Goal: Information Seeking & Learning: Learn about a topic

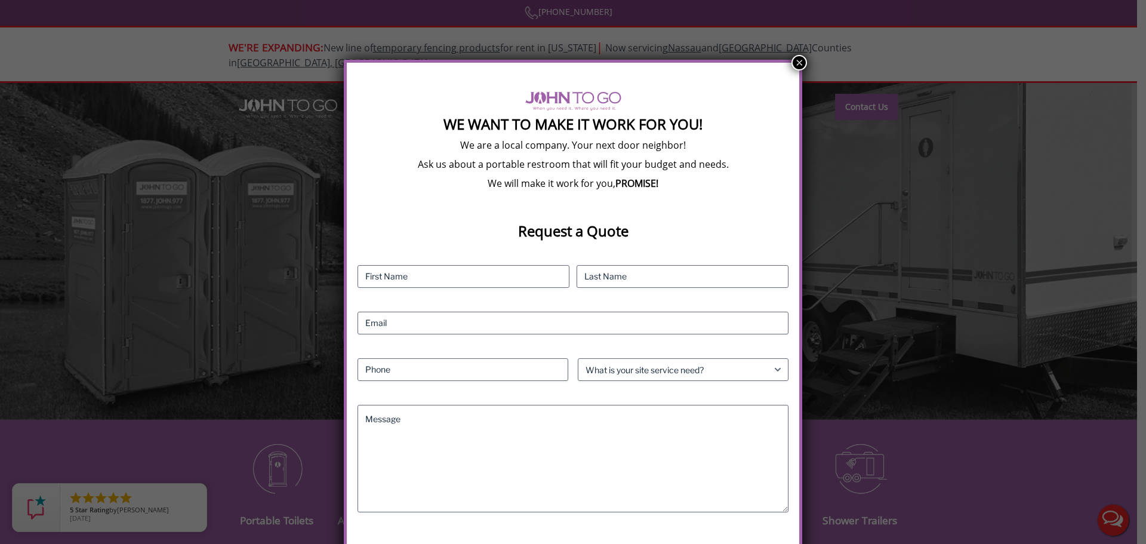
click at [795, 62] on button "×" at bounding box center [799, 63] width 16 height 16
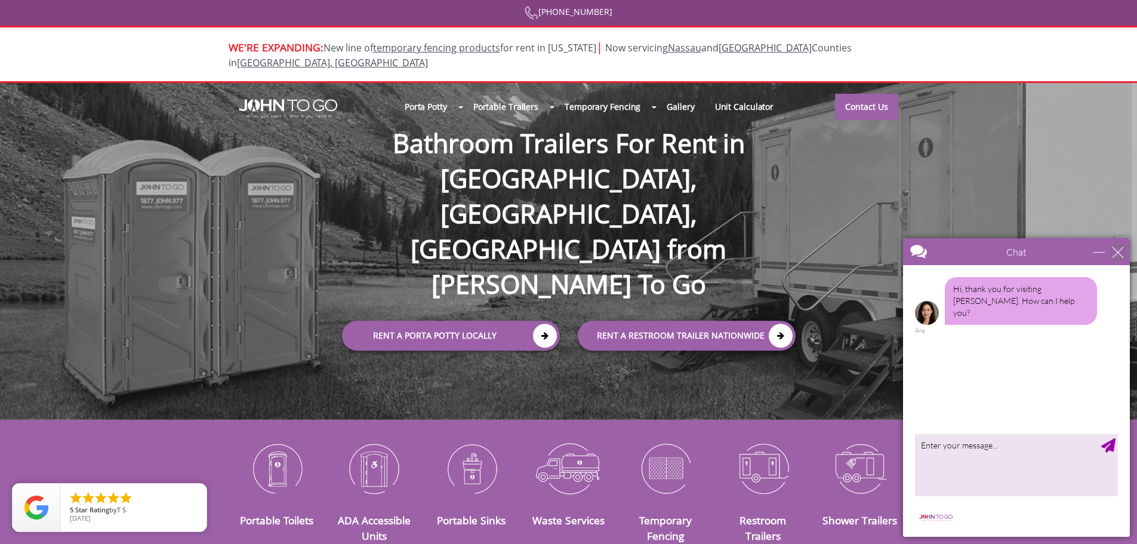
click at [1112, 246] on div "close" at bounding box center [1118, 252] width 12 height 12
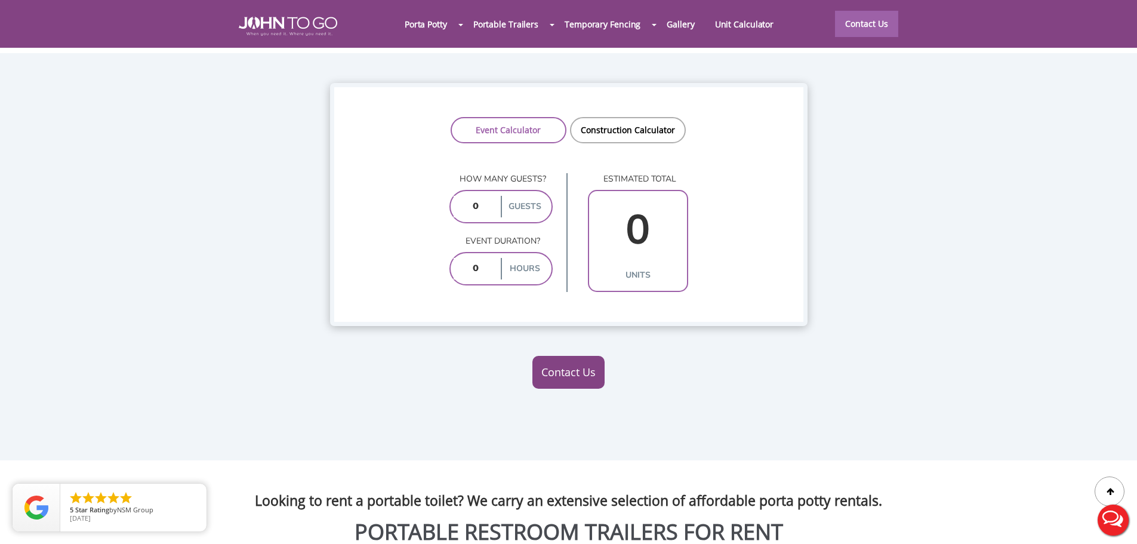
scroll to position [983, 0]
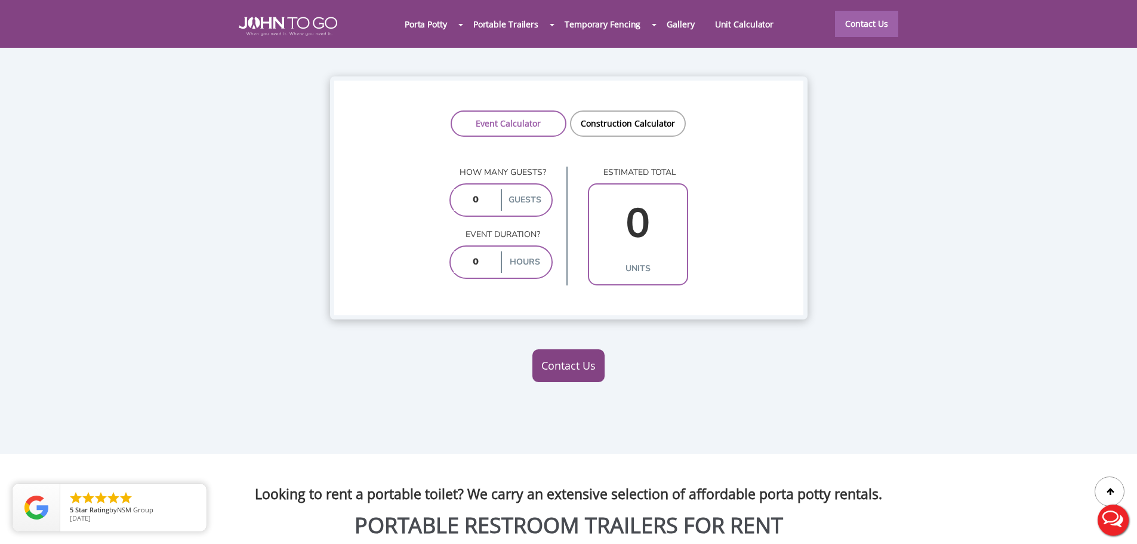
click at [643, 101] on div at bounding box center [568, 272] width 1137 height 544
click at [640, 110] on link "Construction Calculator" at bounding box center [628, 123] width 116 height 26
click at [494, 219] on input "number" at bounding box center [476, 229] width 45 height 21
type input "1"
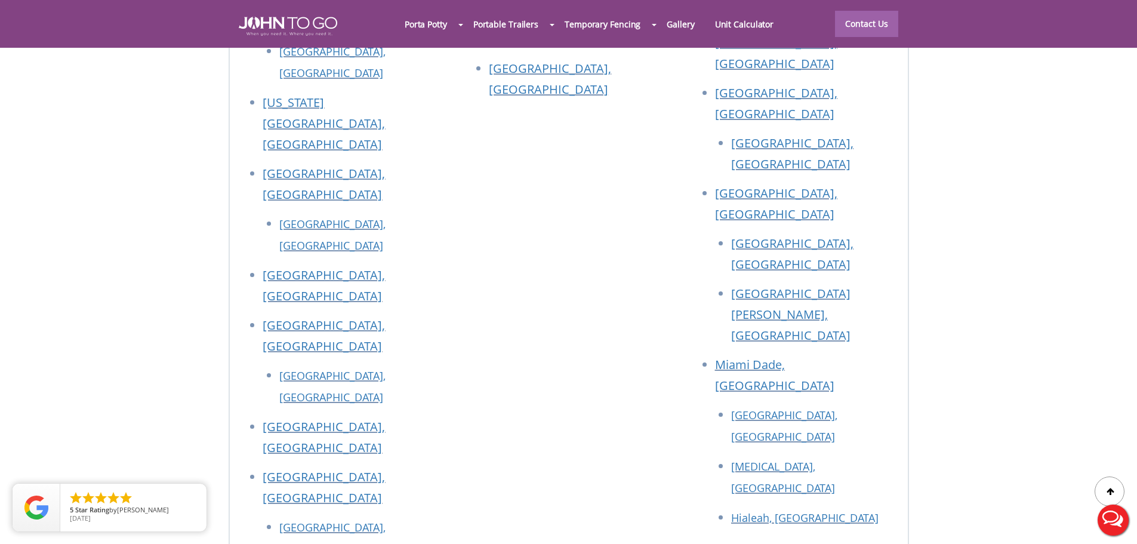
scroll to position [4420, 0]
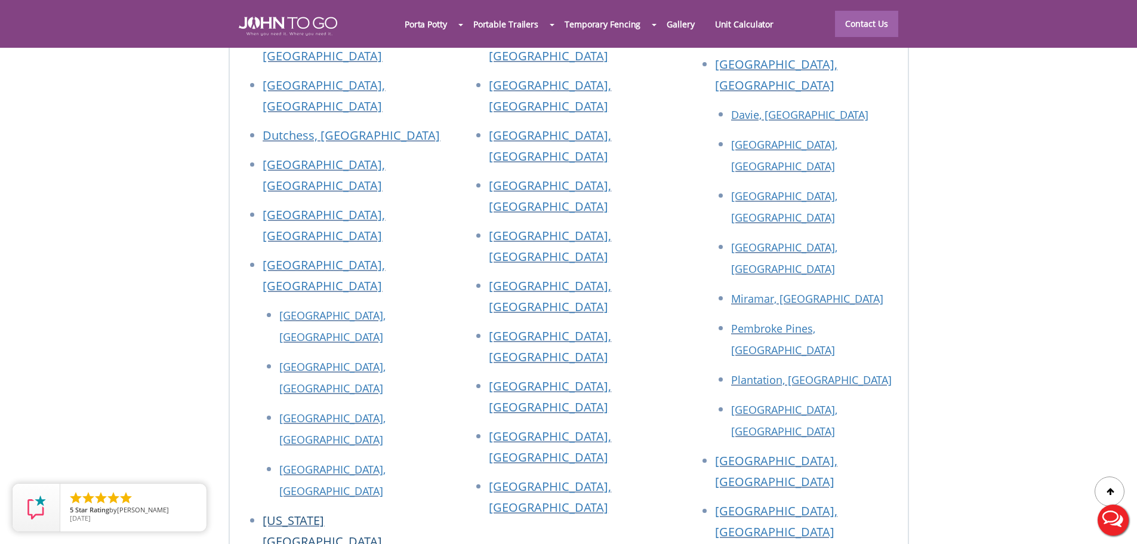
type input "10"
click at [317, 512] on link "[US_STATE][GEOGRAPHIC_DATA], [GEOGRAPHIC_DATA]" at bounding box center [324, 541] width 122 height 58
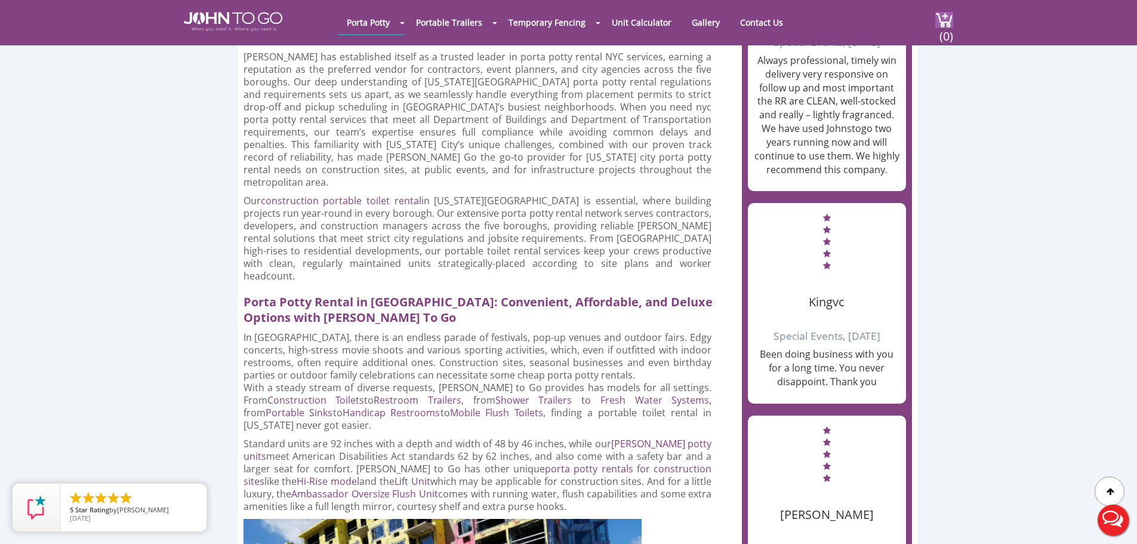
scroll to position [1253, 0]
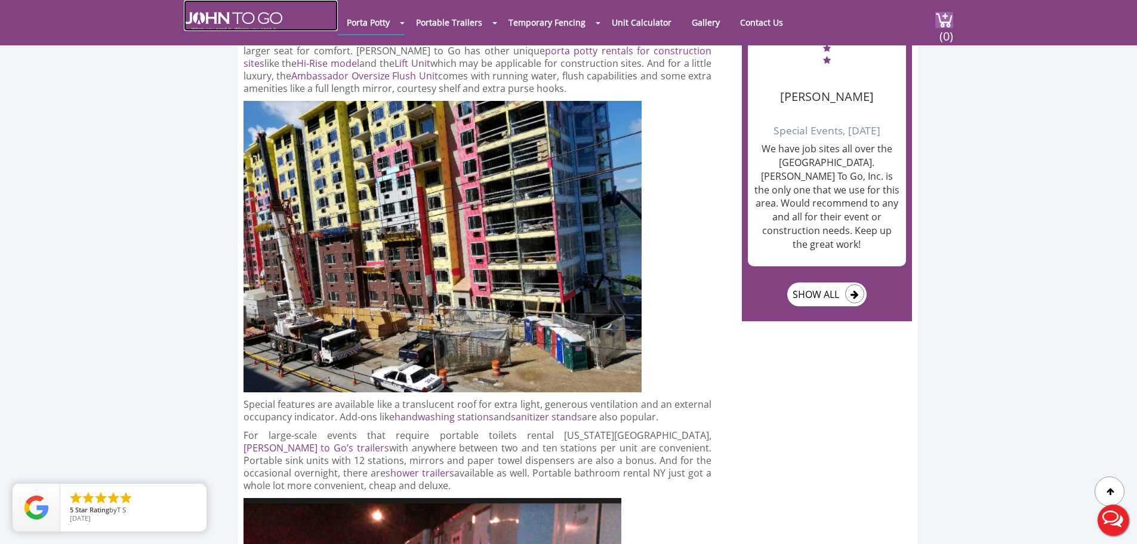
click at [255, 20] on img at bounding box center [233, 21] width 98 height 19
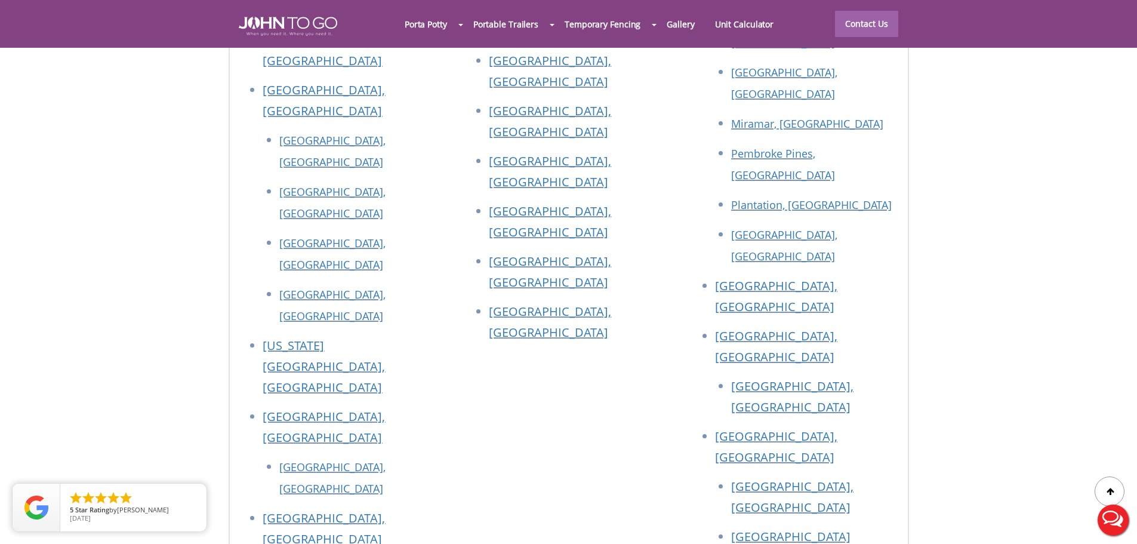
scroll to position [5390, 0]
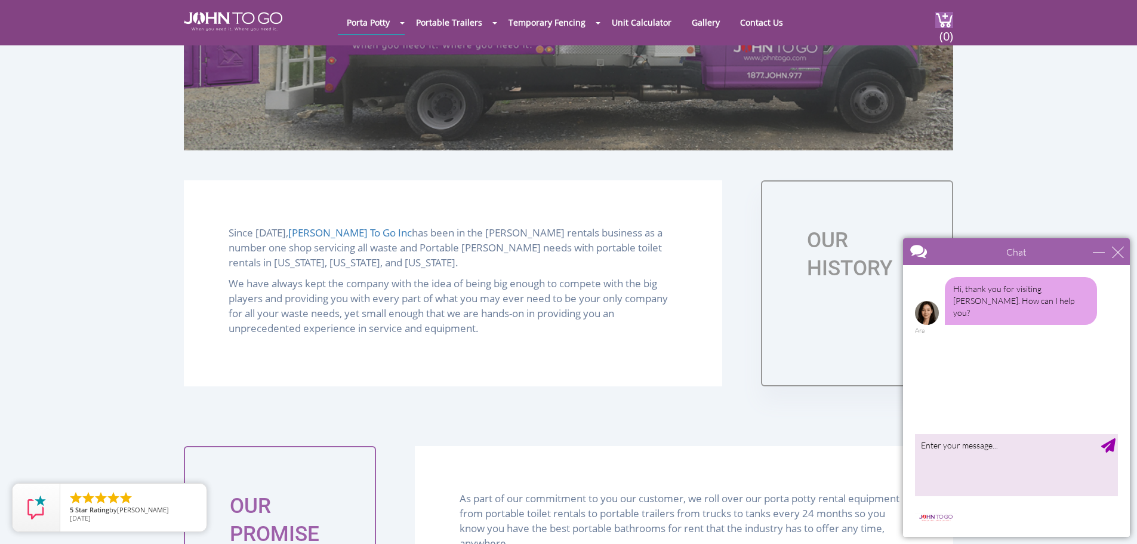
scroll to position [835, 0]
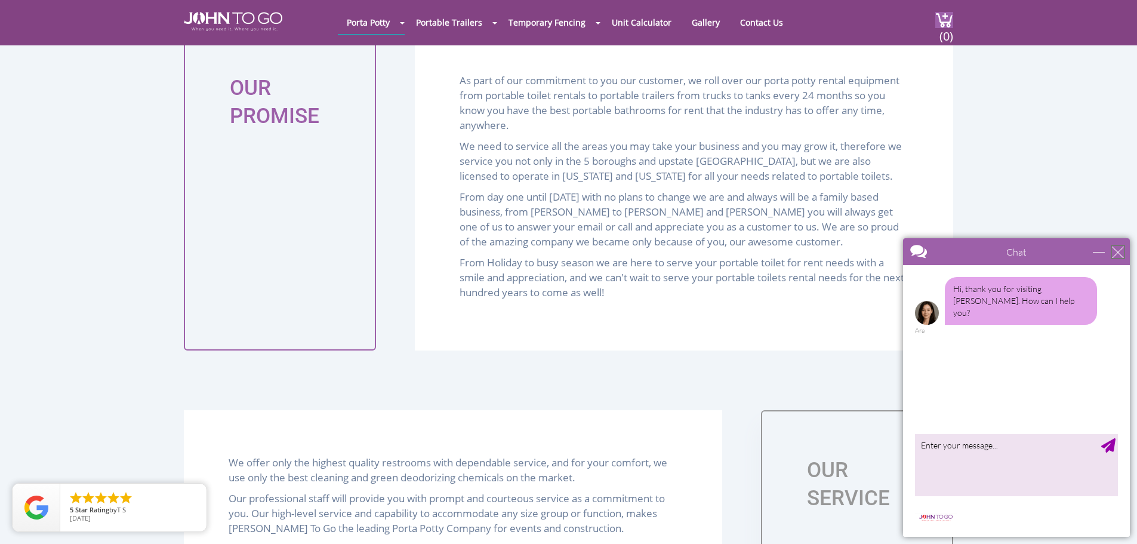
click at [1115, 252] on div "close" at bounding box center [1118, 252] width 12 height 12
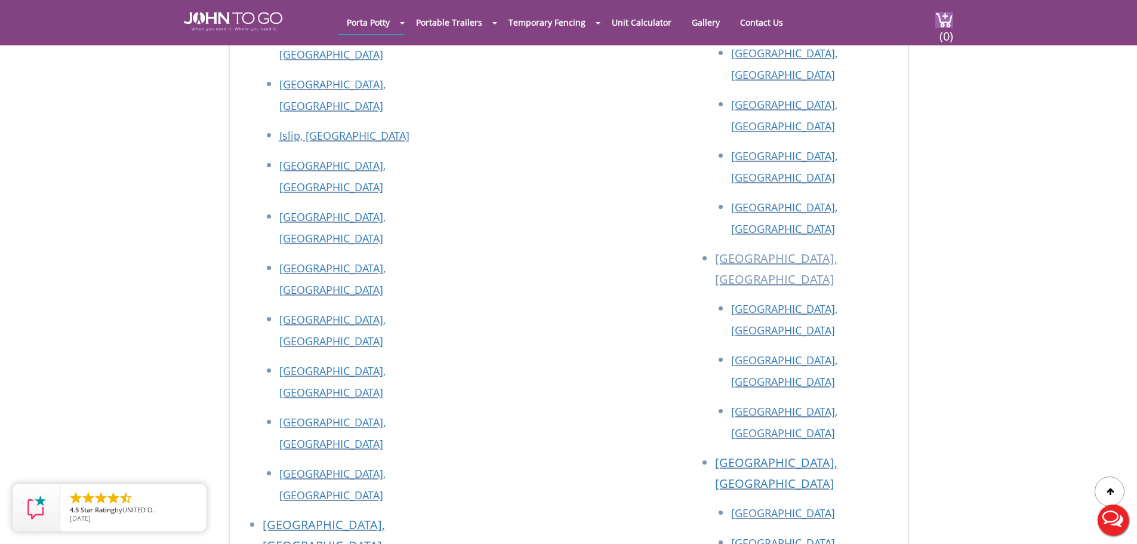
scroll to position [3000, 0]
